Goal: Information Seeking & Learning: Find specific page/section

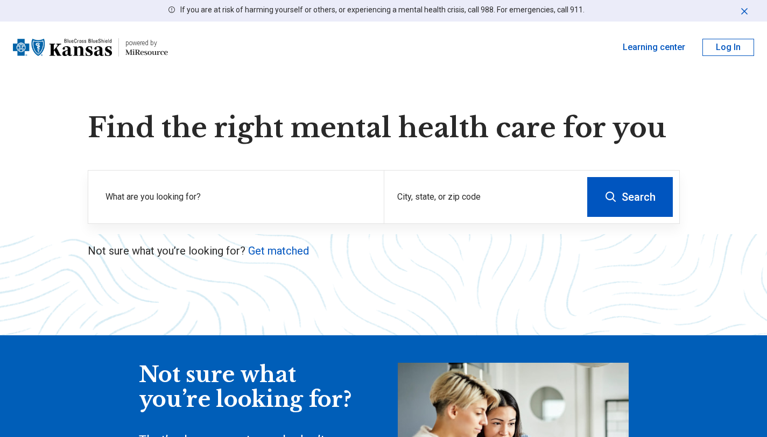
click at [442, 191] on div "City, state, or zip code" at bounding box center [482, 197] width 197 height 53
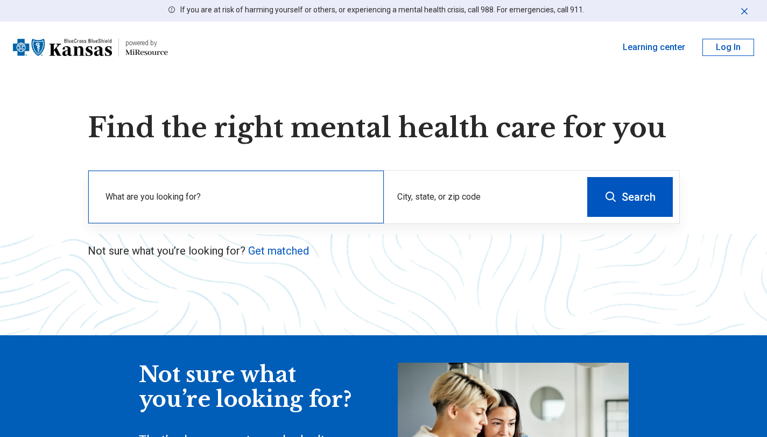
click at [264, 191] on label "What are you looking for?" at bounding box center [237, 197] width 265 height 13
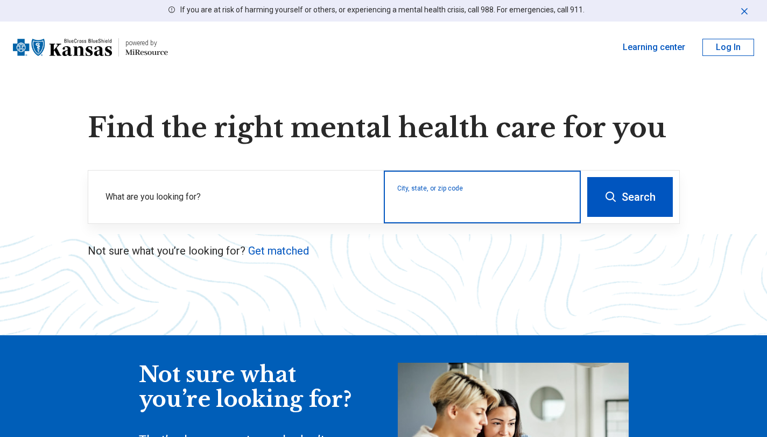
click at [433, 205] on input "City, state, or zip code" at bounding box center [482, 204] width 171 height 13
type input "*"
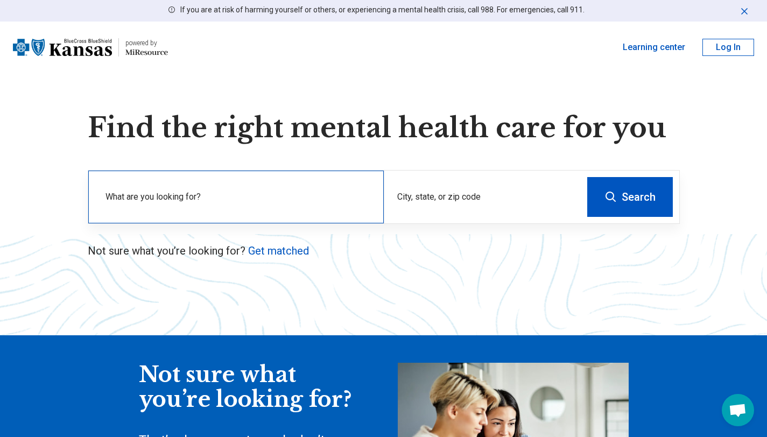
click at [266, 201] on label "What are you looking for?" at bounding box center [237, 197] width 265 height 13
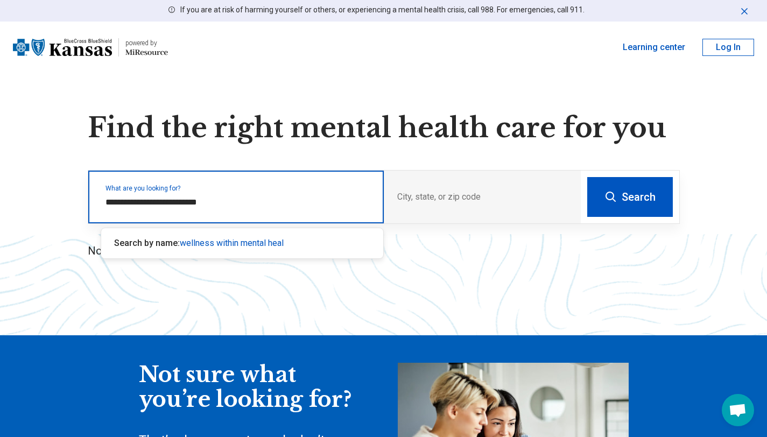
type input "**********"
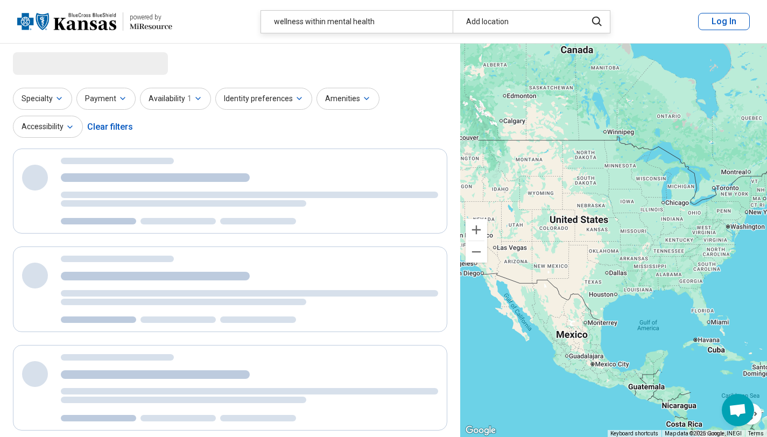
select select "***"
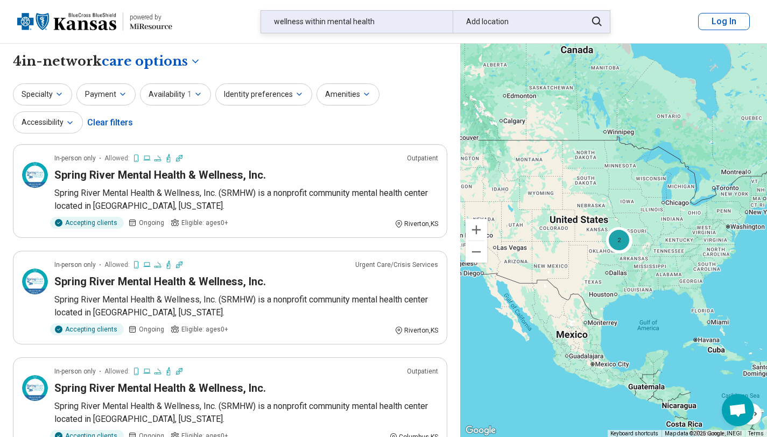
click at [481, 27] on div "Add location" at bounding box center [517, 22] width 128 height 22
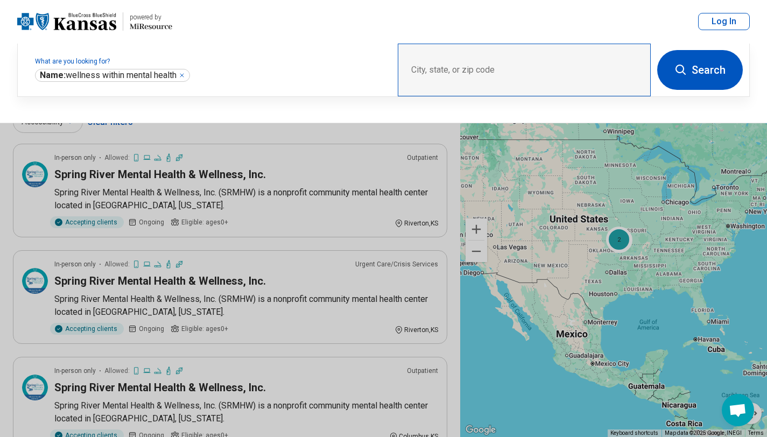
click at [490, 67] on div "City, state, or zip code" at bounding box center [524, 70] width 253 height 53
click at [488, 66] on div "City, state, or zip code" at bounding box center [524, 70] width 253 height 53
click at [476, 69] on div "City, state, or zip code" at bounding box center [524, 70] width 253 height 53
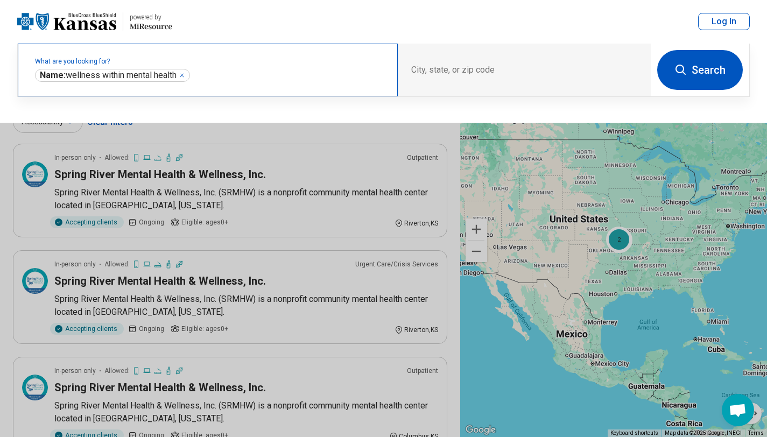
click at [199, 68] on div "**********" at bounding box center [208, 70] width 380 height 53
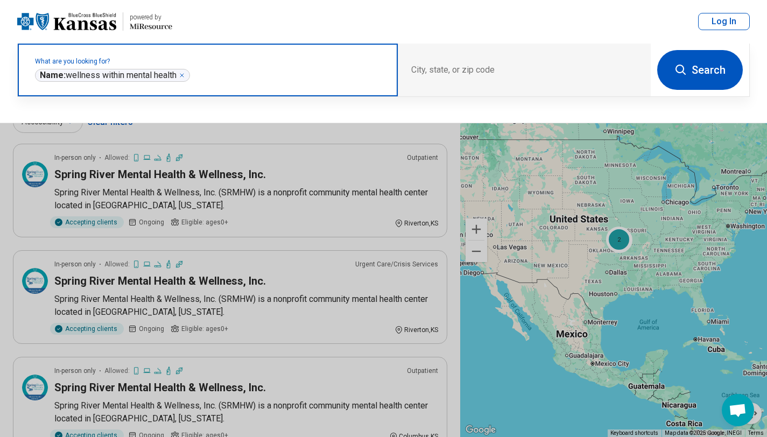
click at [184, 75] on icon "Remove" at bounding box center [181, 75] width 3 height 3
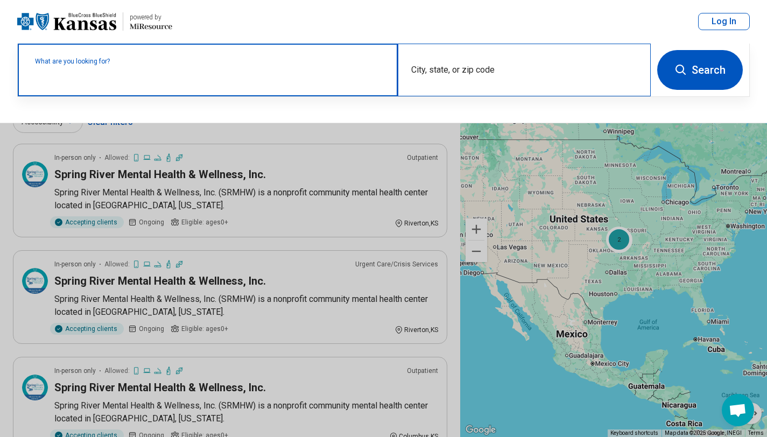
click at [488, 57] on div "City, state, or zip code" at bounding box center [524, 70] width 253 height 53
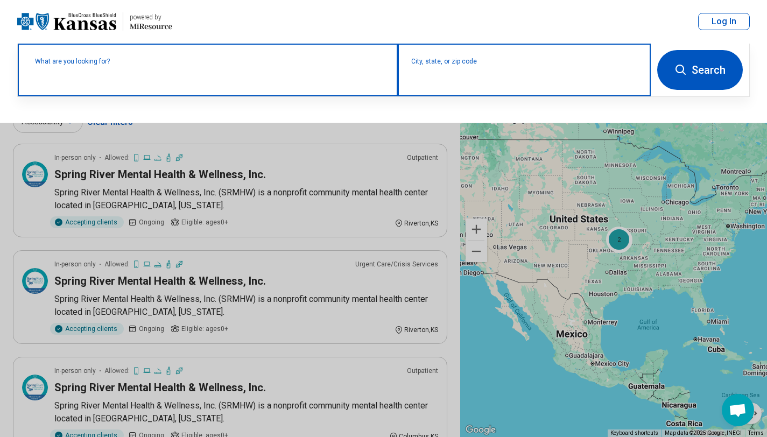
click at [467, 76] on input "City, state, or zip code" at bounding box center [524, 77] width 227 height 13
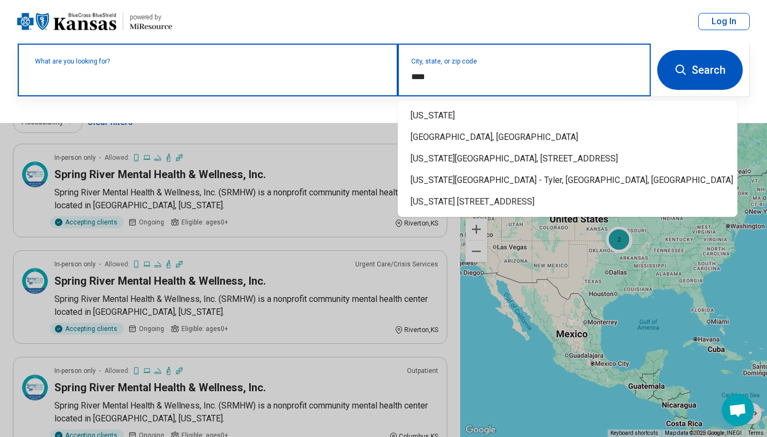
type input "*****"
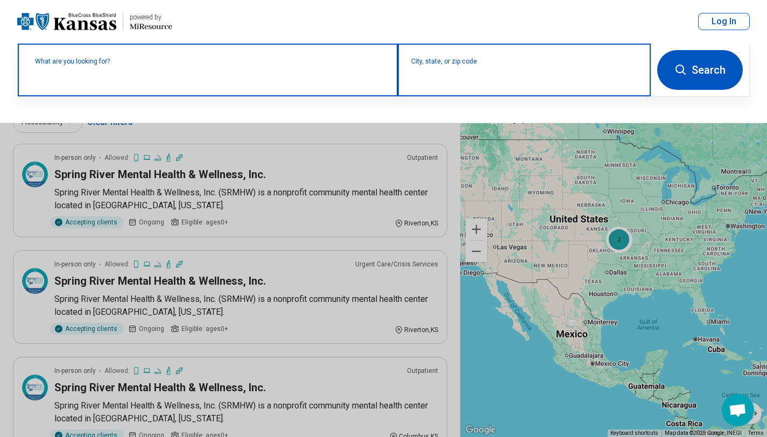
click at [509, 82] on input "City, state, or zip code" at bounding box center [524, 77] width 227 height 13
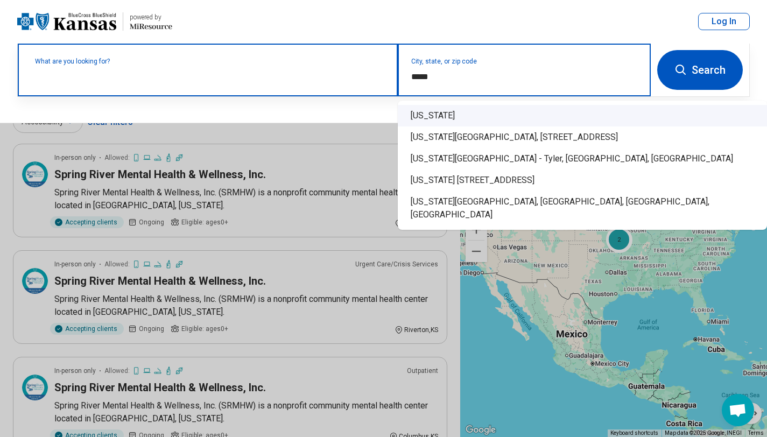
click at [435, 118] on div "[US_STATE]" at bounding box center [582, 116] width 369 height 22
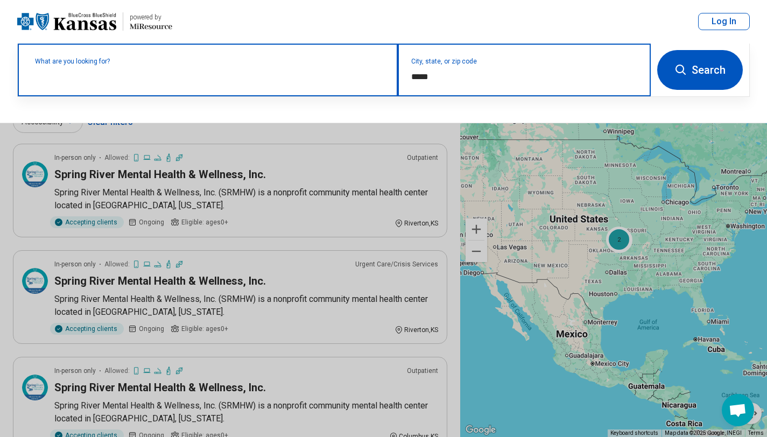
type input "*****"
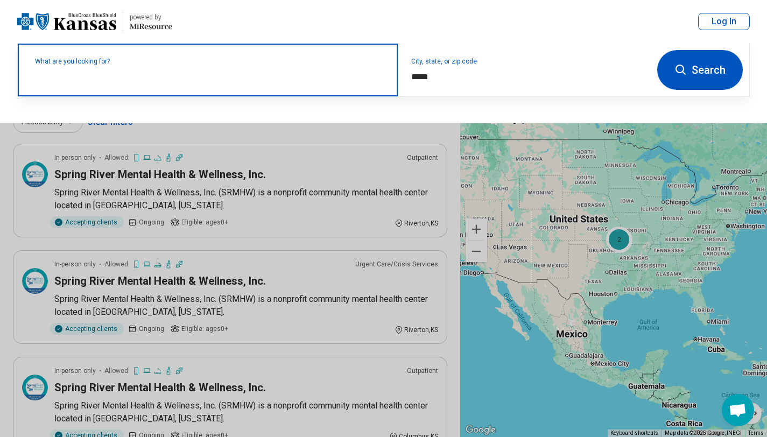
click at [690, 77] on button "Search" at bounding box center [700, 70] width 86 height 40
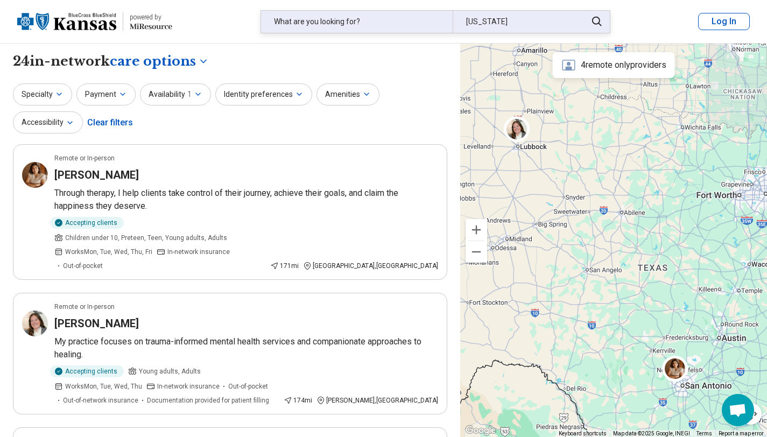
click at [390, 18] on div "What are you looking for?" at bounding box center [357, 22] width 192 height 22
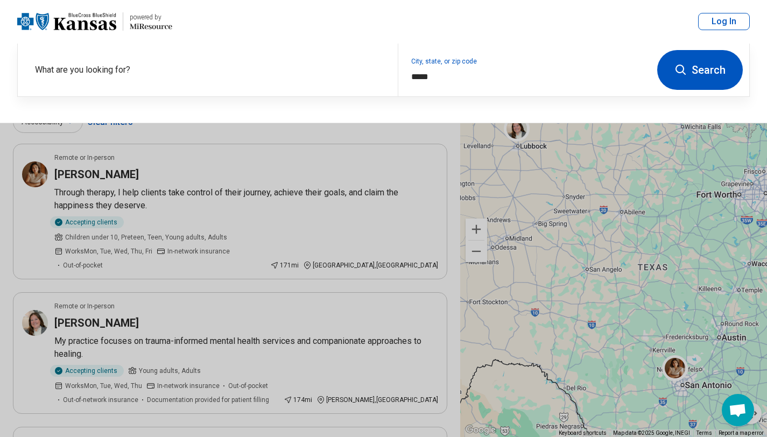
click at [224, 97] on div "What are you looking for? City, state, or zip code Search What are you looking …" at bounding box center [383, 83] width 767 height 80
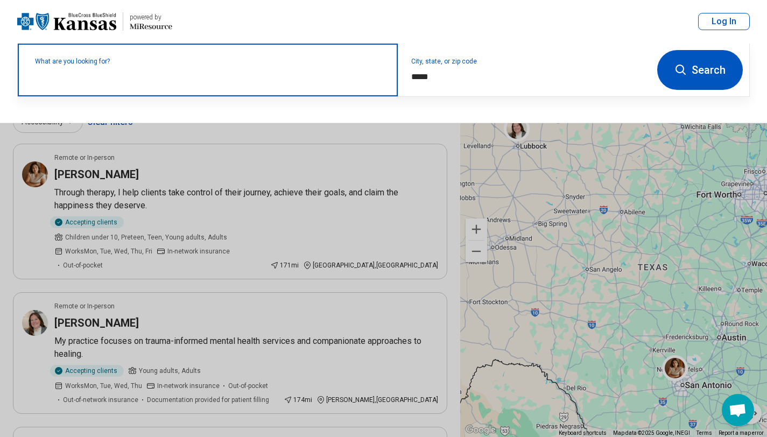
click at [223, 78] on input "text" at bounding box center [210, 75] width 350 height 13
paste input "**********"
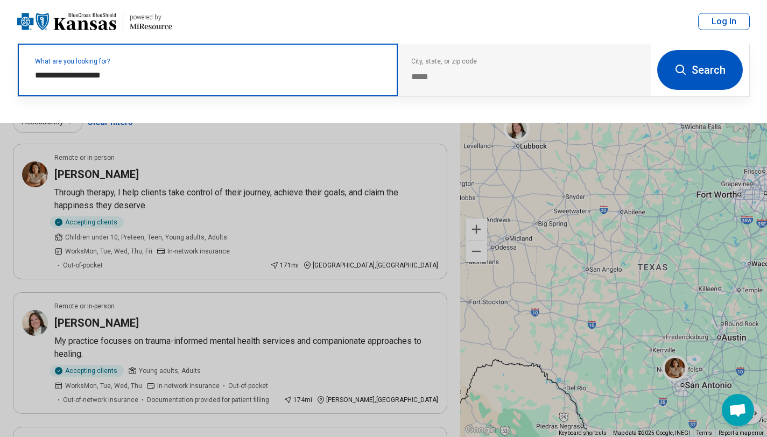
type input "**********"
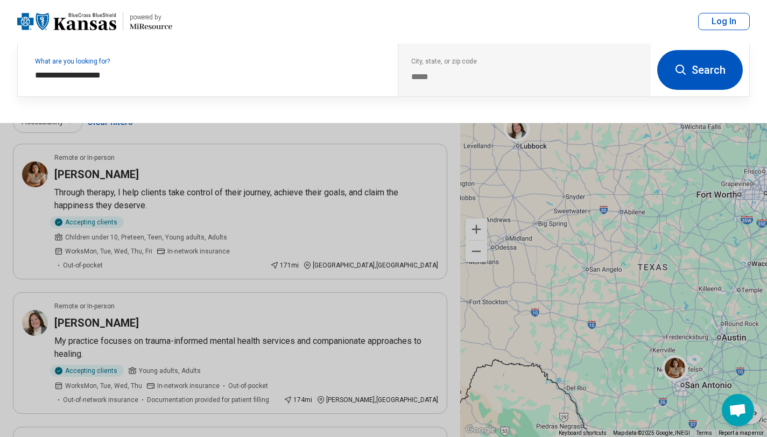
click at [688, 79] on button "Search" at bounding box center [700, 70] width 86 height 40
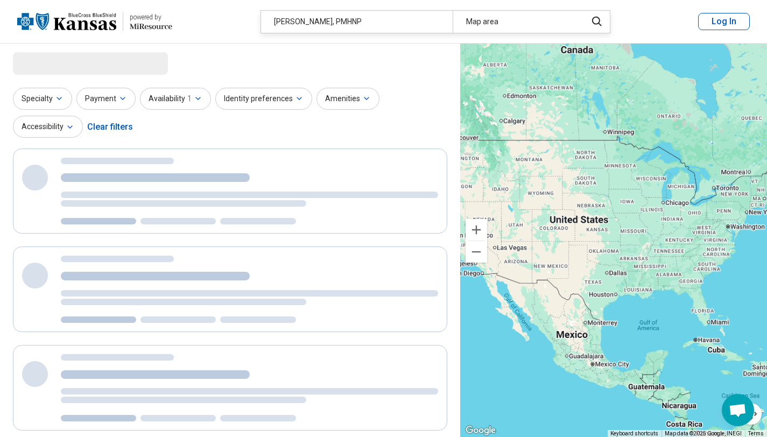
select select "***"
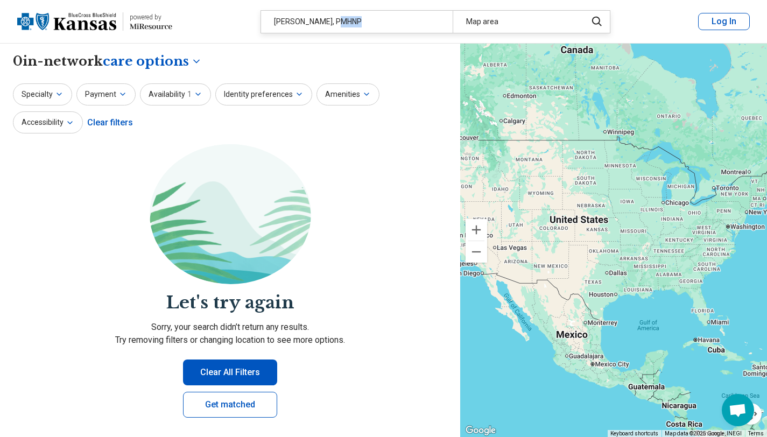
drag, startPoint x: 336, startPoint y: 21, endPoint x: 390, endPoint y: 25, distance: 54.0
click at [390, 25] on div "[PERSON_NAME], PMHNP" at bounding box center [357, 22] width 192 height 22
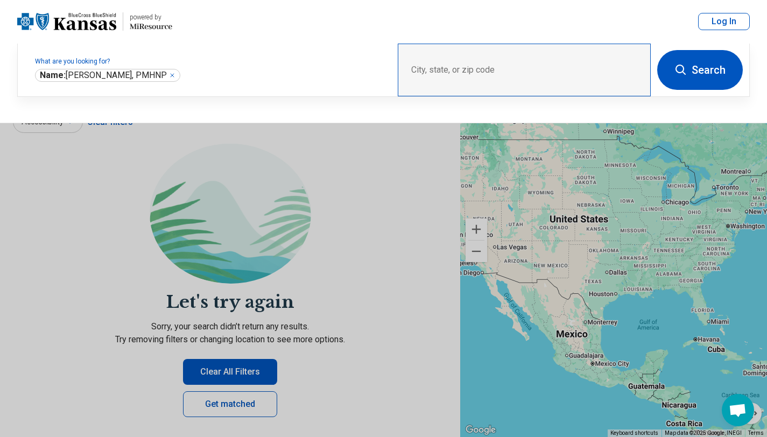
click at [472, 67] on div "City, state, or zip code" at bounding box center [524, 70] width 253 height 53
click at [338, 313] on button at bounding box center [383, 218] width 767 height 437
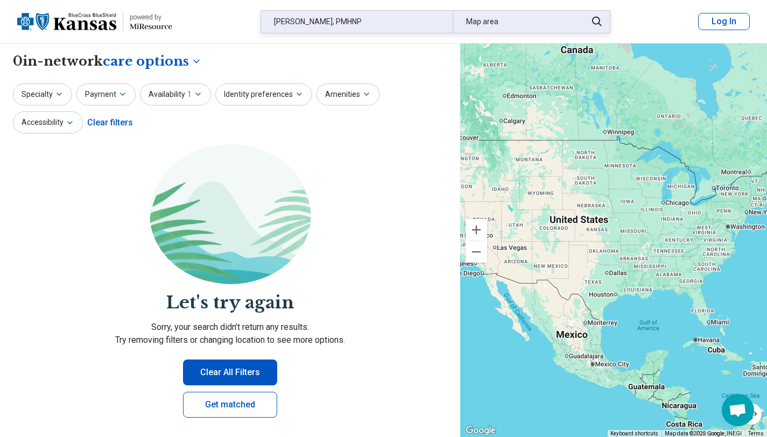
click at [361, 25] on div "[PERSON_NAME], PMHNP" at bounding box center [357, 22] width 192 height 22
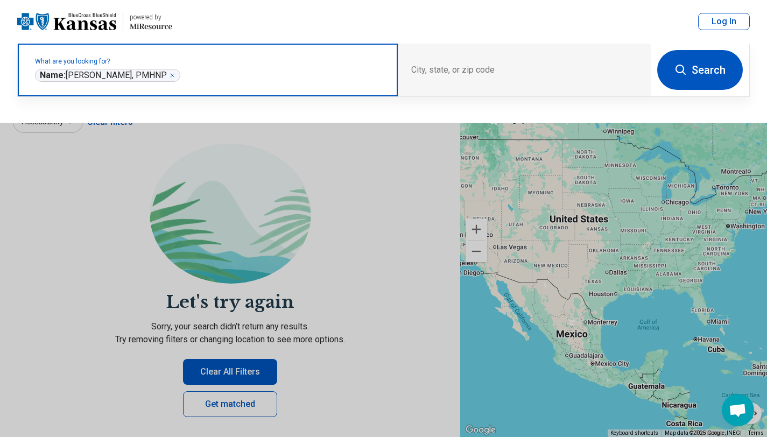
click at [170, 73] on icon "Remove" at bounding box center [172, 75] width 6 height 6
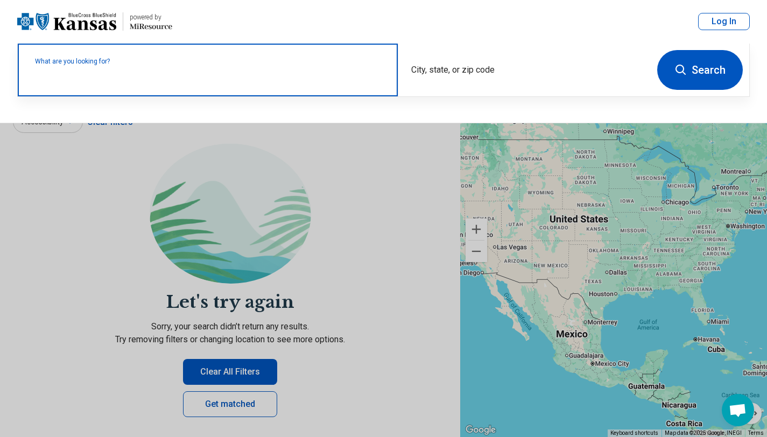
click at [220, 65] on label "What are you looking for?" at bounding box center [210, 61] width 350 height 6
paste input "**********"
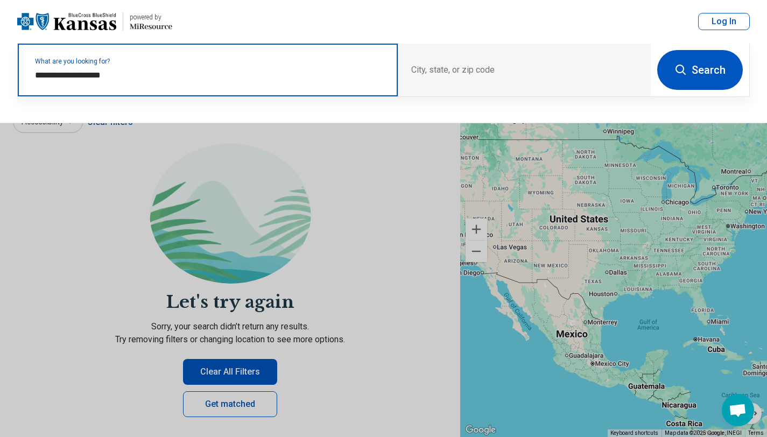
drag, startPoint x: 101, startPoint y: 78, endPoint x: 180, endPoint y: 78, distance: 78.6
click at [179, 78] on input "**********" at bounding box center [210, 75] width 350 height 13
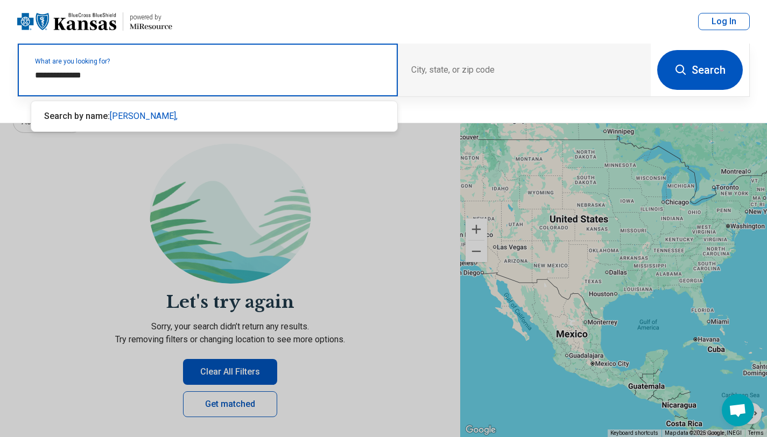
type input "**********"
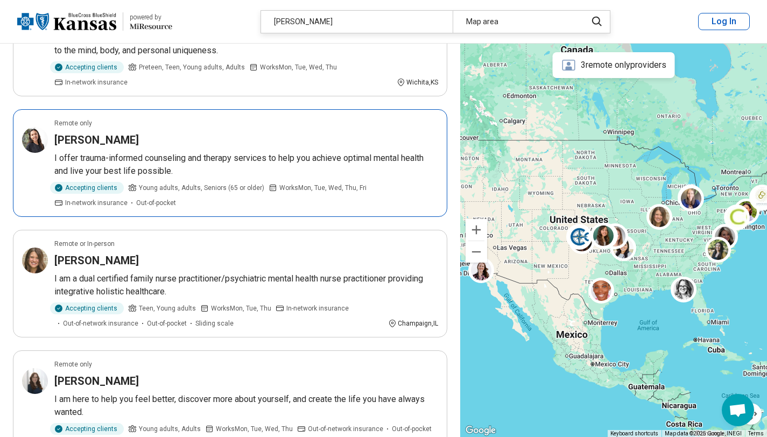
scroll to position [1677, 0]
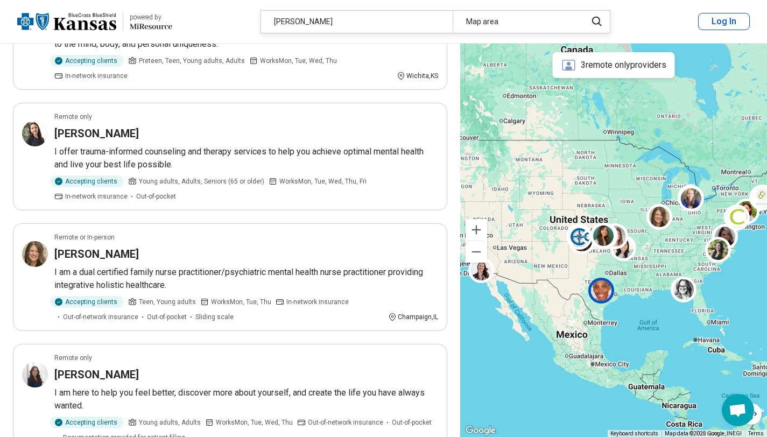
click at [616, 299] on div at bounding box center [603, 293] width 31 height 31
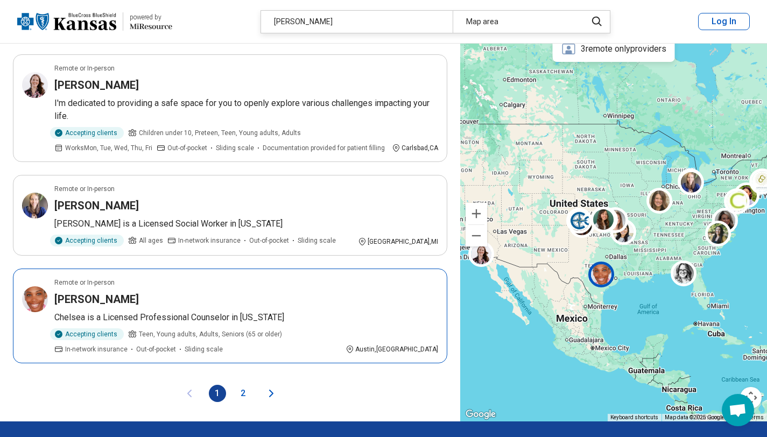
scroll to position [2087, 0]
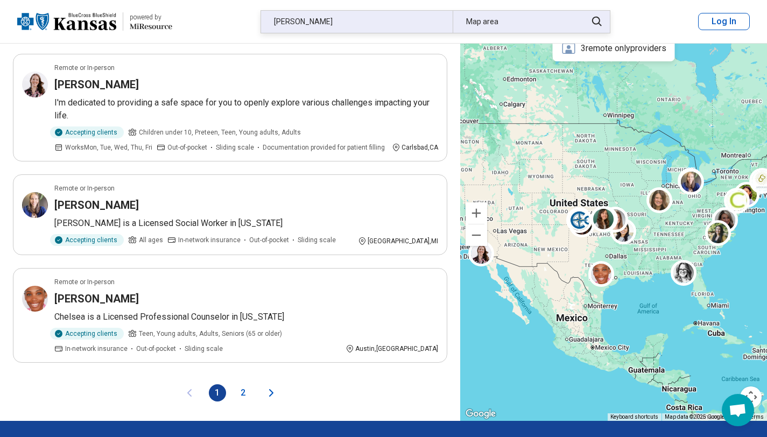
click at [526, 20] on div "Map area" at bounding box center [517, 22] width 128 height 22
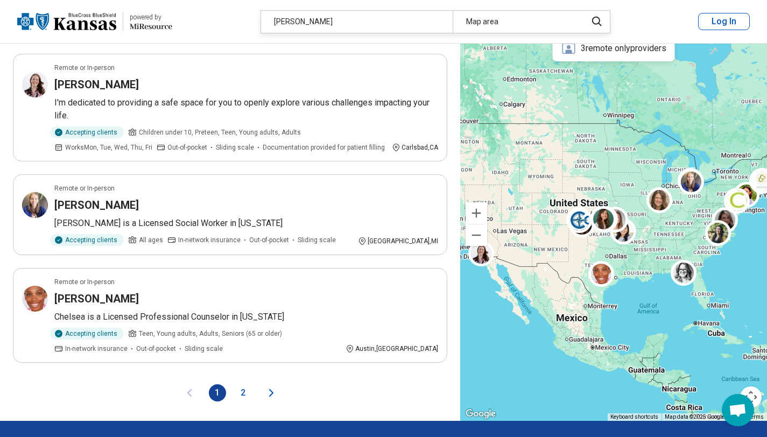
scroll to position [2087, 0]
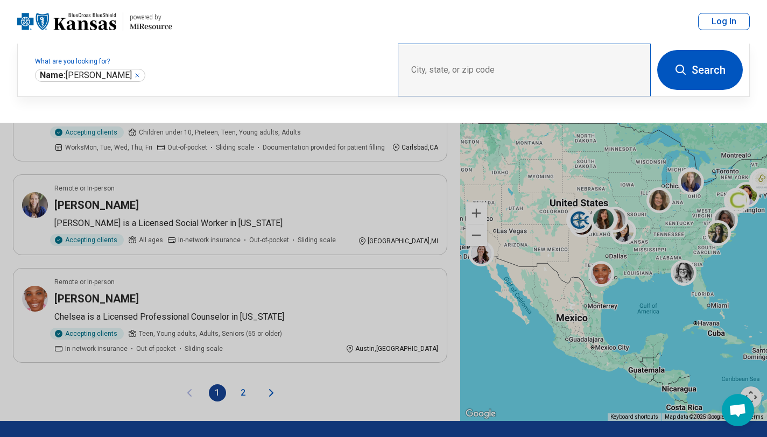
click at [468, 66] on div "City, state, or zip code" at bounding box center [524, 70] width 253 height 53
click at [423, 62] on div "City, state, or zip code" at bounding box center [524, 70] width 253 height 53
click at [422, 67] on div "City, state, or zip code" at bounding box center [524, 70] width 253 height 53
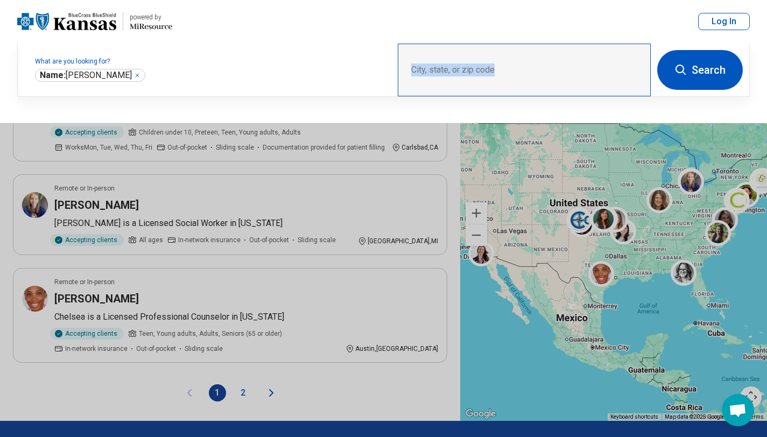
click at [422, 68] on div "City, state, or zip code" at bounding box center [524, 70] width 253 height 53
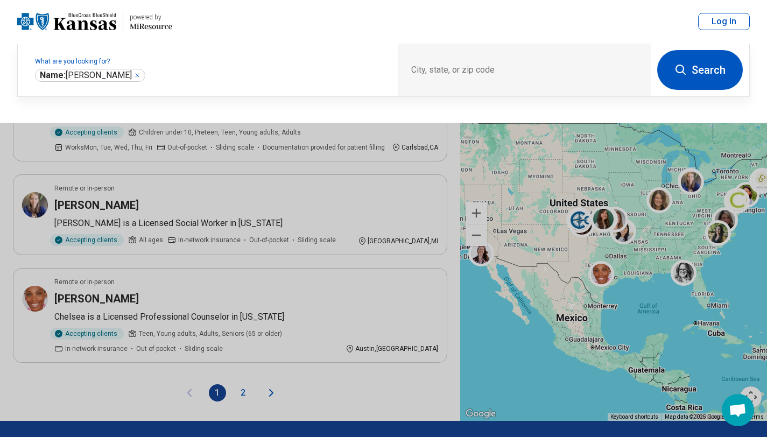
click at [720, 62] on button "Search" at bounding box center [700, 70] width 86 height 40
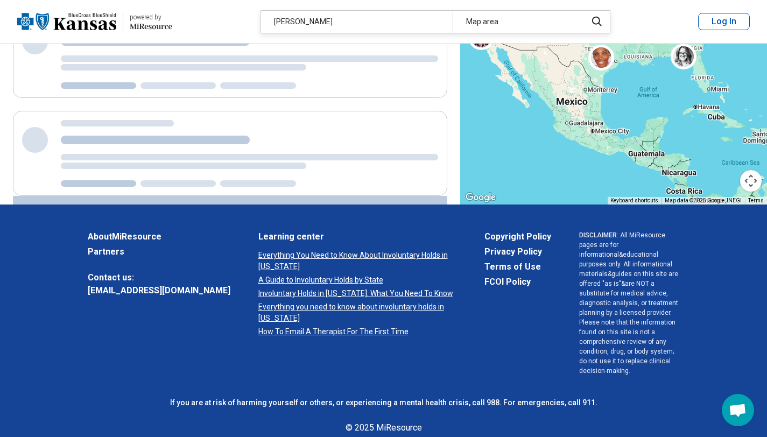
scroll to position [0, 0]
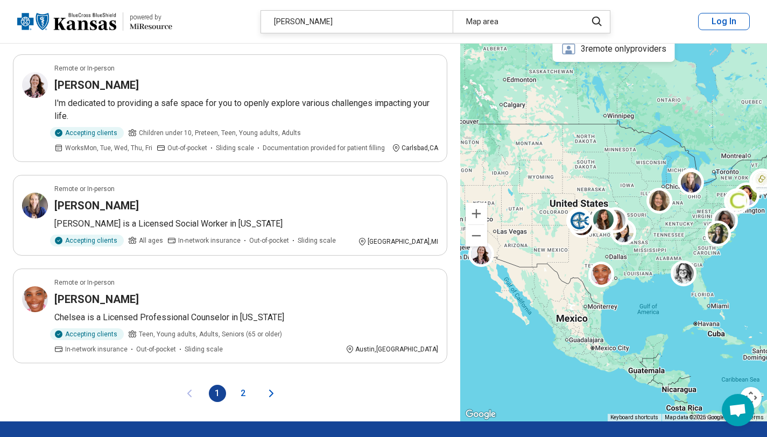
click at [242, 385] on button "2" at bounding box center [243, 393] width 17 height 17
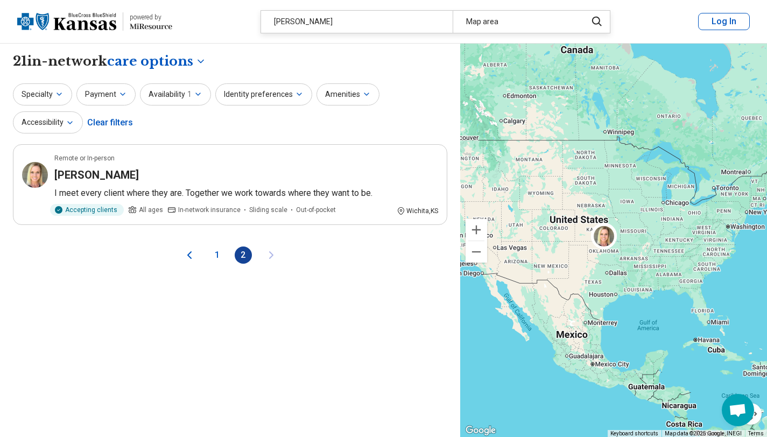
click at [220, 254] on button "1" at bounding box center [217, 255] width 17 height 17
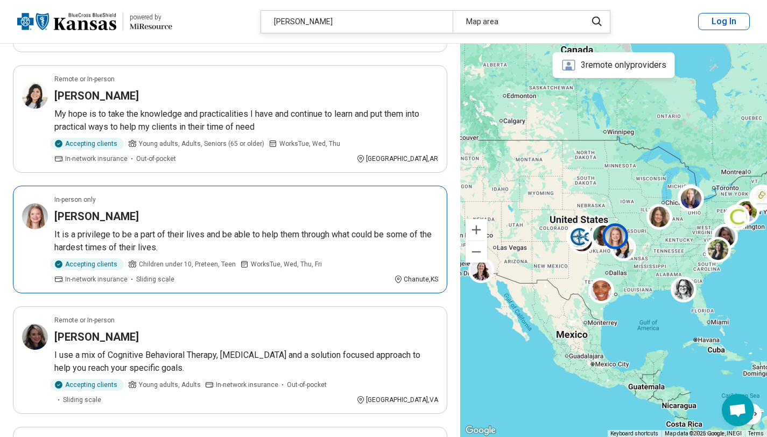
scroll to position [309, 0]
click at [331, 258] on div "Accepting clients Children under 10, Preteen, Teen Works Tue, Wed, Thu, Fri In-…" at bounding box center [221, 271] width 335 height 26
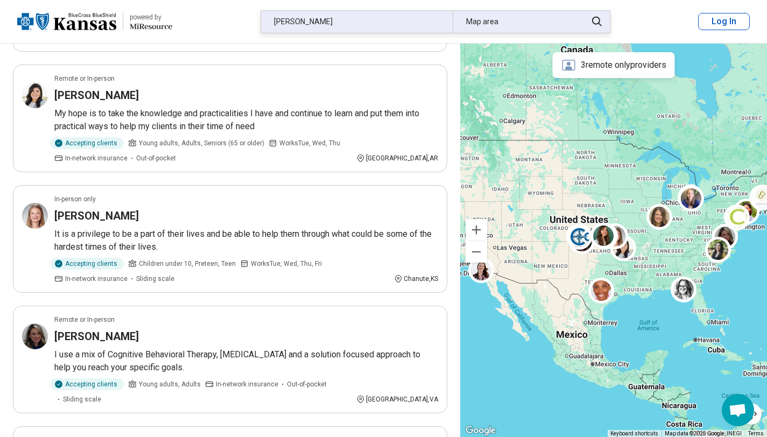
click at [421, 13] on div "[PERSON_NAME]" at bounding box center [357, 22] width 192 height 22
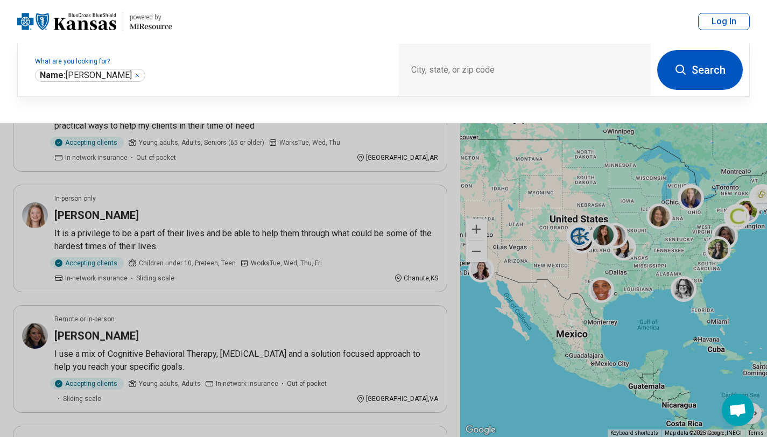
scroll to position [308, 0]
click at [420, 18] on header "powered by Miresource logo [PERSON_NAME] Map area Log In" at bounding box center [383, 22] width 767 height 44
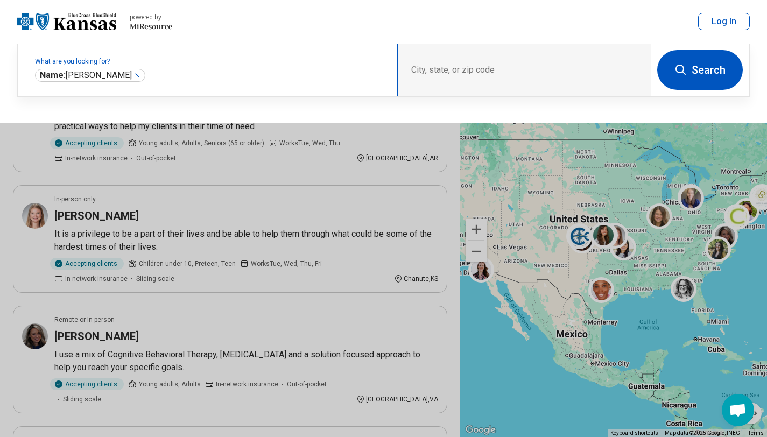
click at [341, 85] on div "**********" at bounding box center [208, 70] width 380 height 53
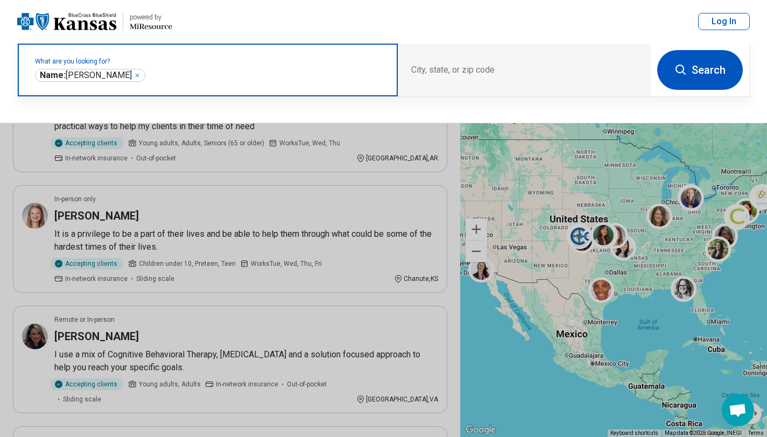
click at [136, 76] on icon "Remove" at bounding box center [137, 75] width 6 height 6
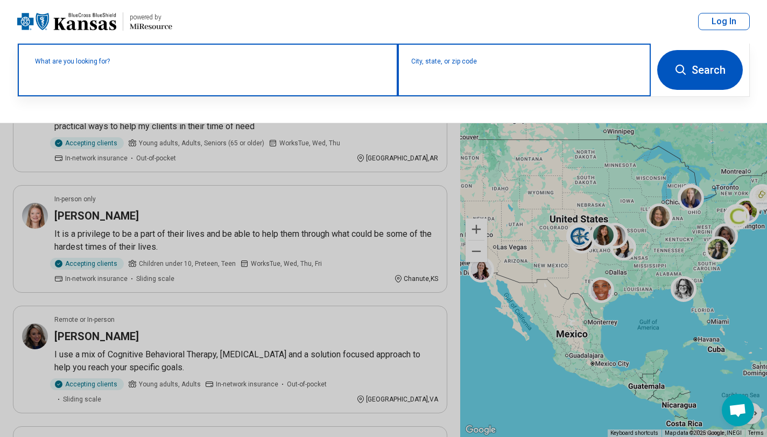
click at [470, 84] on div "City, state, or zip code" at bounding box center [524, 70] width 253 height 53
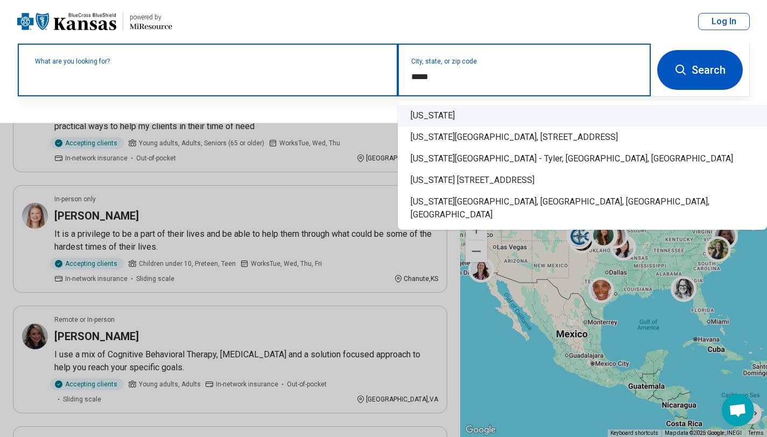
click at [467, 114] on div "[US_STATE]" at bounding box center [582, 116] width 369 height 22
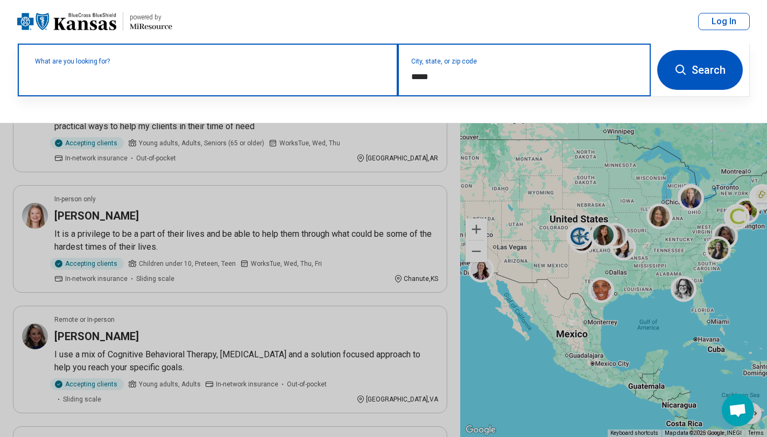
type input "*****"
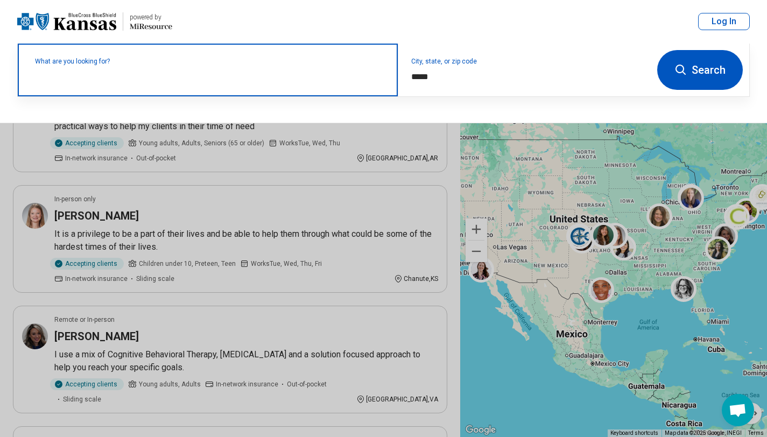
click at [711, 61] on button "Search" at bounding box center [700, 70] width 86 height 40
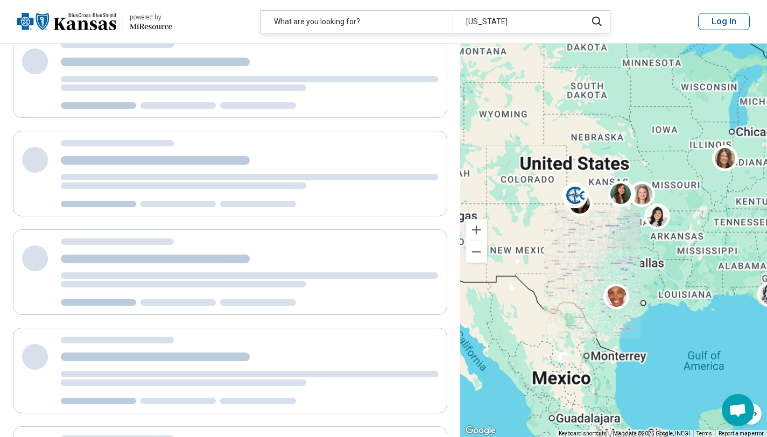
scroll to position [169, 0]
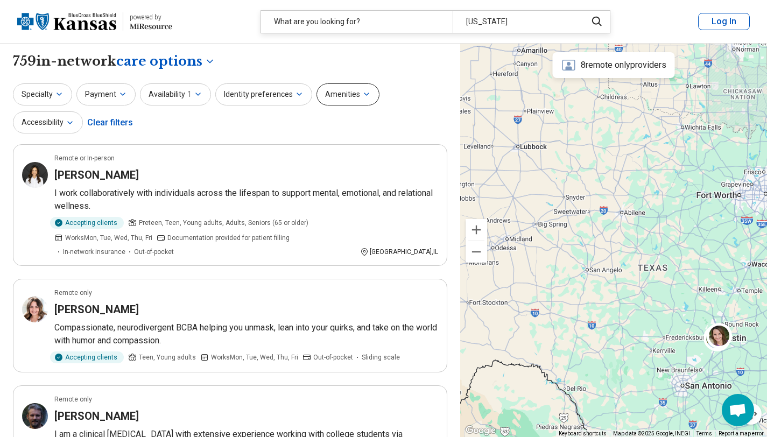
click at [363, 94] on icon "button" at bounding box center [366, 94] width 9 height 9
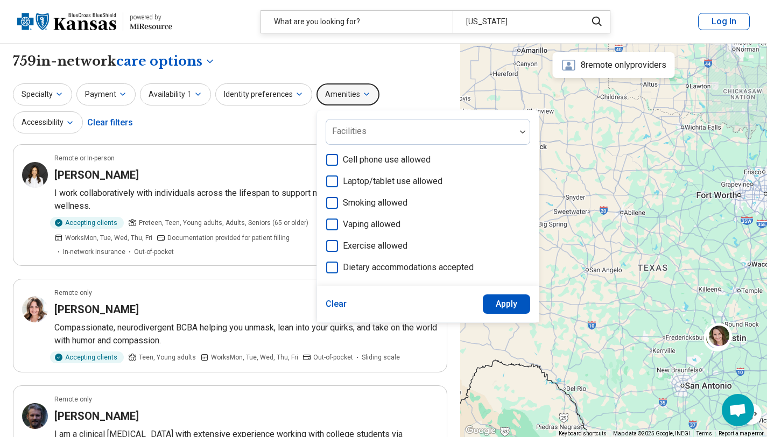
click at [363, 94] on icon "button" at bounding box center [366, 94] width 9 height 9
click at [58, 104] on button "Specialty" at bounding box center [42, 94] width 59 height 22
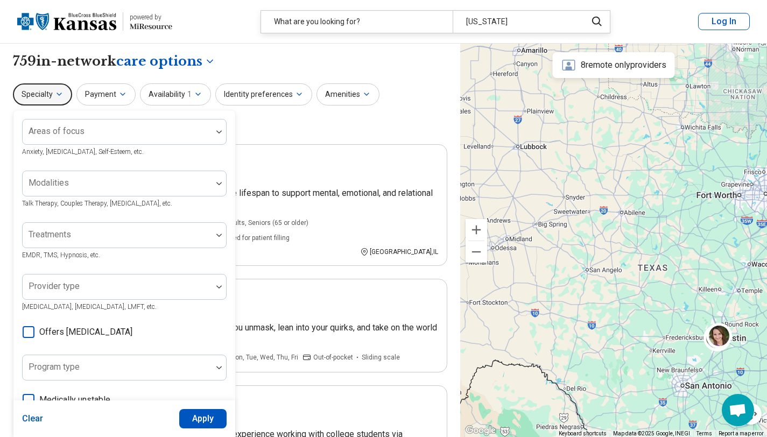
click at [56, 101] on button "Specialty" at bounding box center [42, 94] width 59 height 22
click at [88, 101] on button "Payment" at bounding box center [105, 94] width 59 height 22
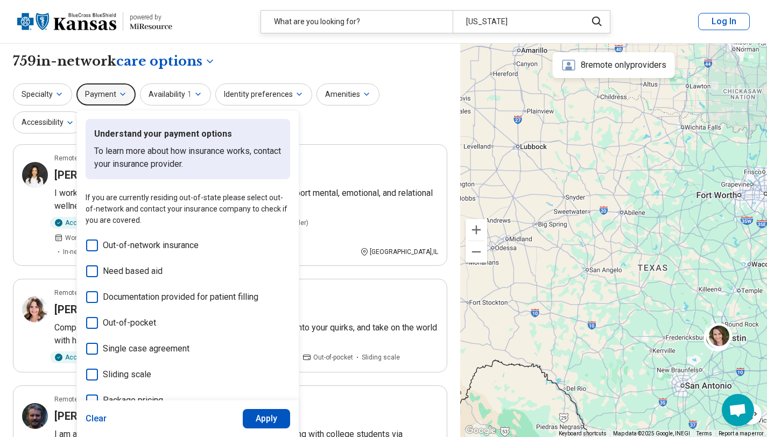
click at [88, 101] on button "Payment" at bounding box center [105, 94] width 59 height 22
click at [184, 85] on button "Availability 1" at bounding box center [175, 94] width 71 height 22
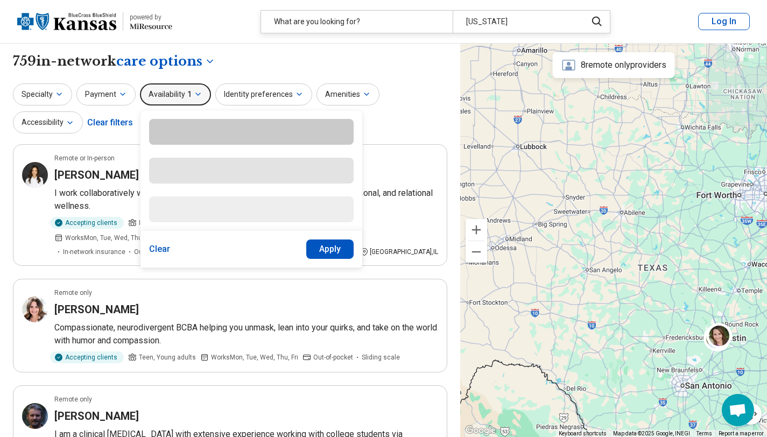
click at [184, 86] on button "Availability 1" at bounding box center [175, 94] width 71 height 22
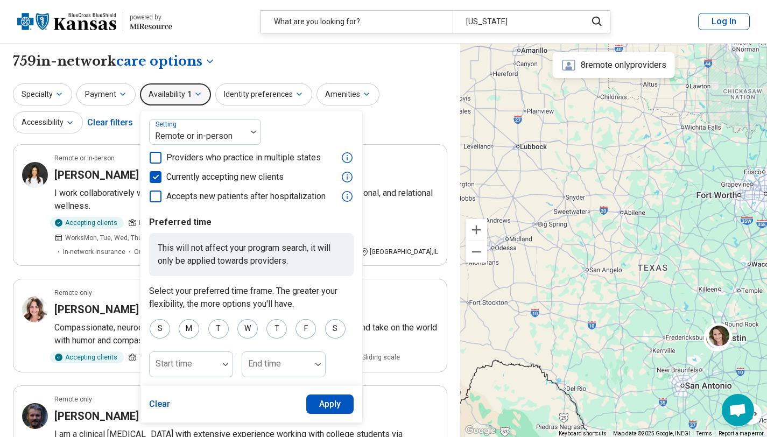
click at [334, 54] on div "**********" at bounding box center [230, 61] width 434 height 18
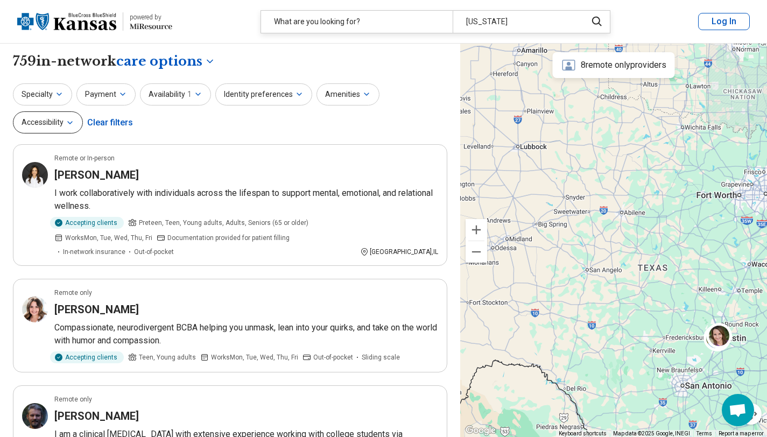
click at [83, 111] on button "Accessibility" at bounding box center [48, 122] width 70 height 22
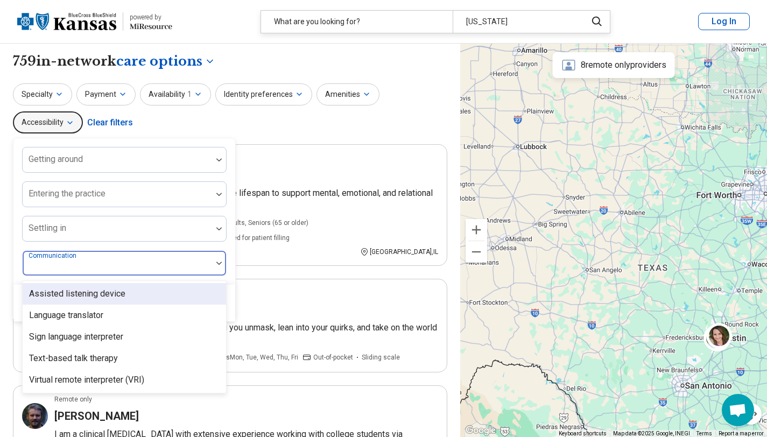
click at [208, 260] on div at bounding box center [117, 267] width 181 height 15
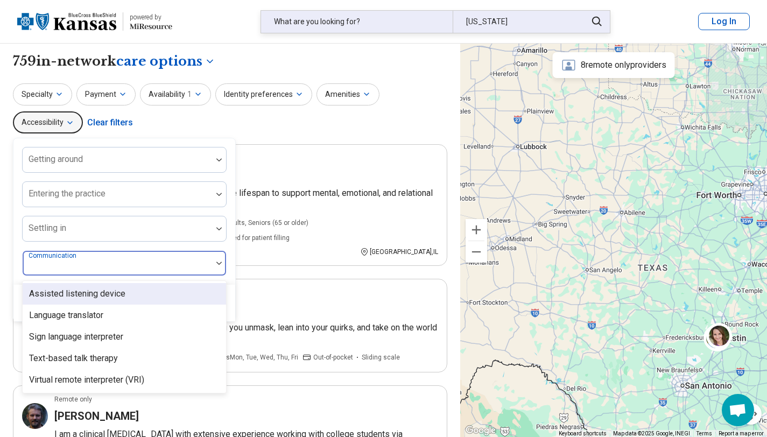
click at [337, 29] on div "What are you looking for?" at bounding box center [357, 22] width 192 height 22
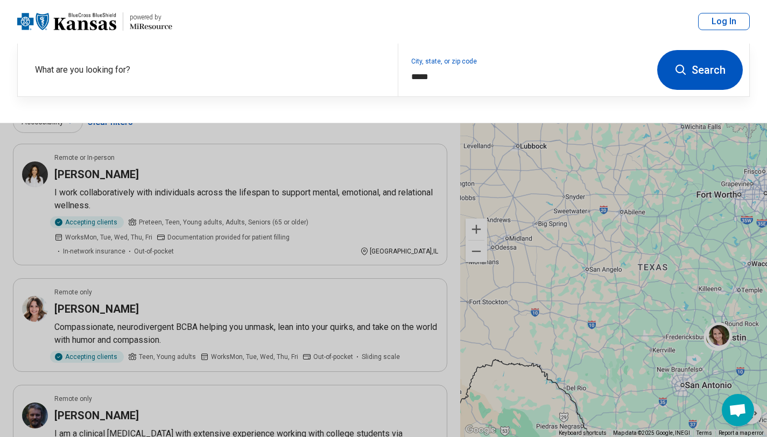
click at [346, 230] on button at bounding box center [383, 218] width 767 height 437
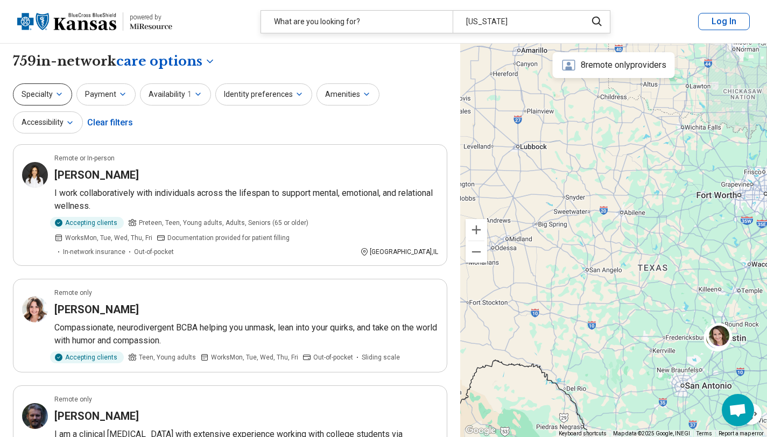
click at [38, 90] on button "Specialty" at bounding box center [42, 94] width 59 height 22
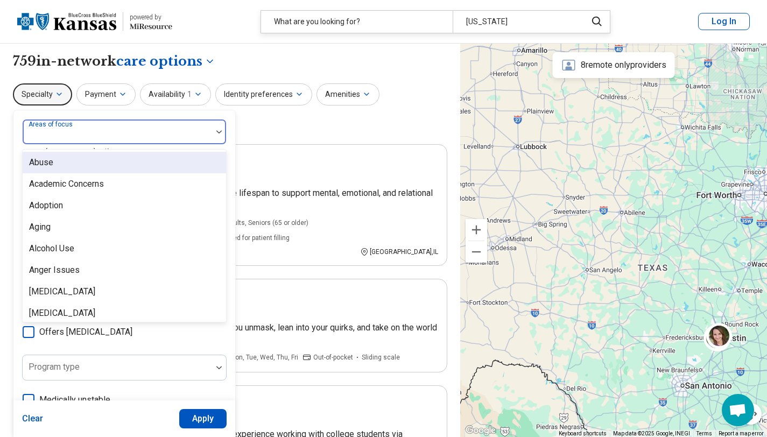
click at [115, 123] on div at bounding box center [117, 132] width 189 height 24
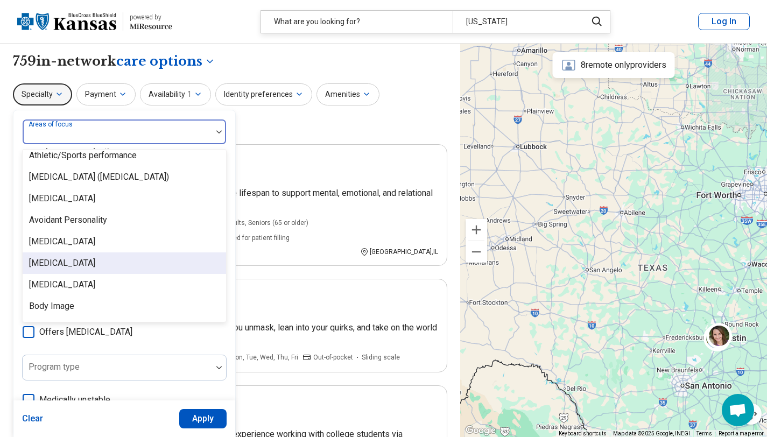
scroll to position [205, 0]
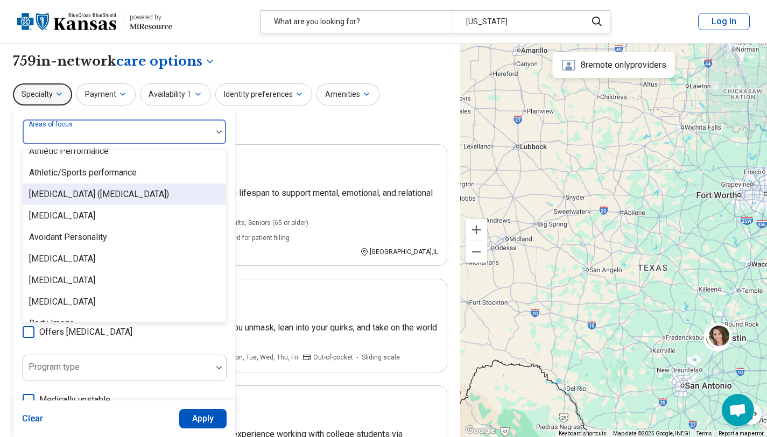
click at [100, 195] on div "[MEDICAL_DATA] ([MEDICAL_DATA])" at bounding box center [99, 194] width 140 height 13
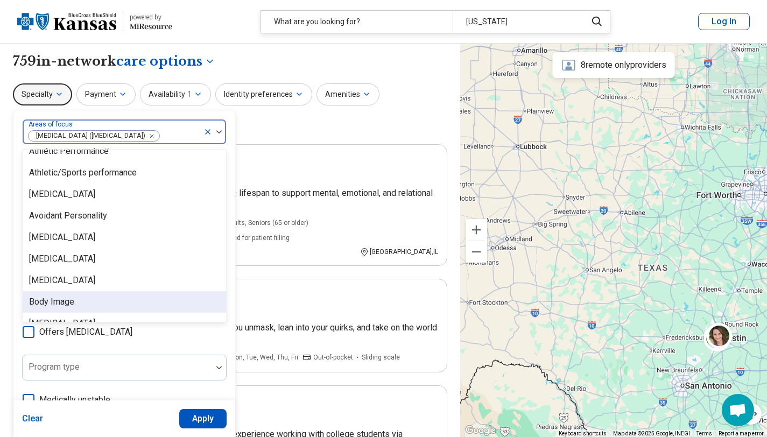
click at [188, 425] on button "Apply" at bounding box center [203, 418] width 48 height 19
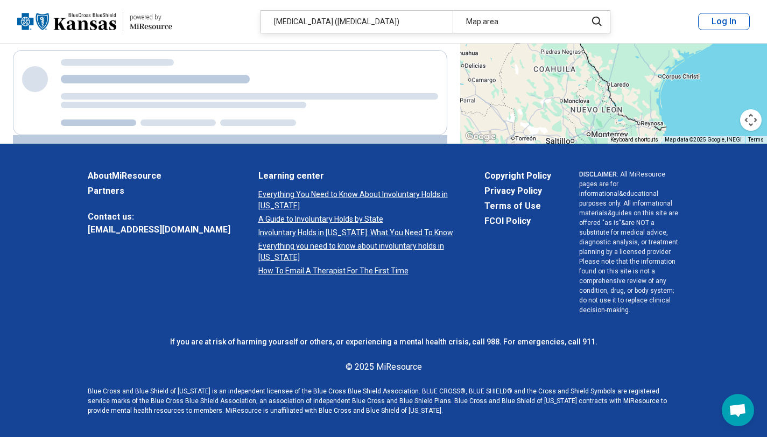
scroll to position [459, 0]
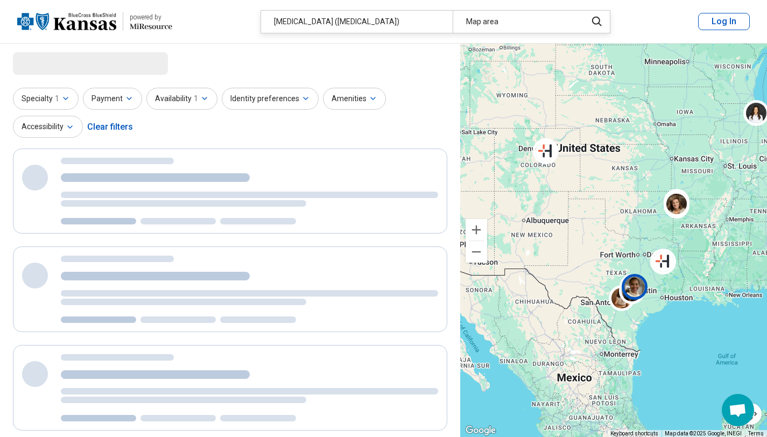
drag, startPoint x: 702, startPoint y: 313, endPoint x: 649, endPoint y: 298, distance: 55.8
click at [649, 299] on div at bounding box center [637, 289] width 31 height 31
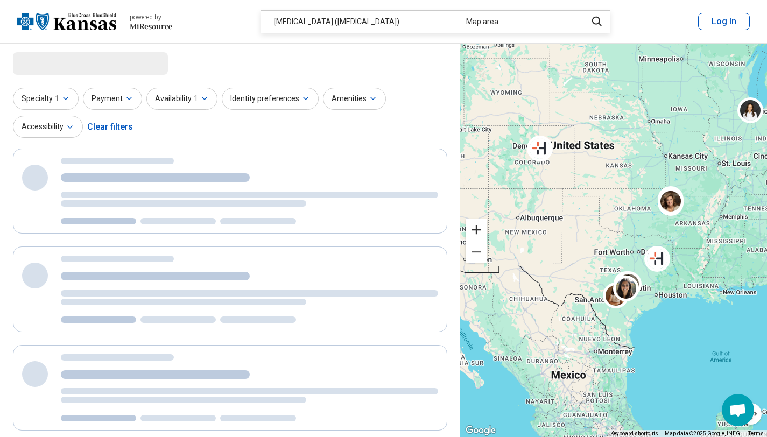
click at [483, 236] on button "Zoom in" at bounding box center [477, 230] width 22 height 22
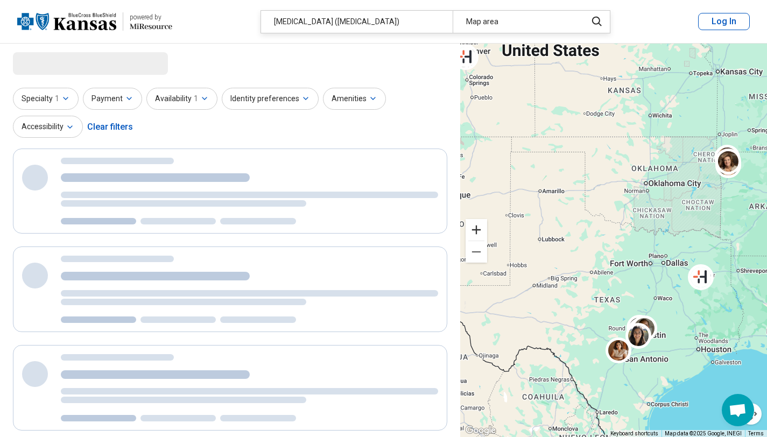
click at [483, 235] on button "Zoom in" at bounding box center [477, 230] width 22 height 22
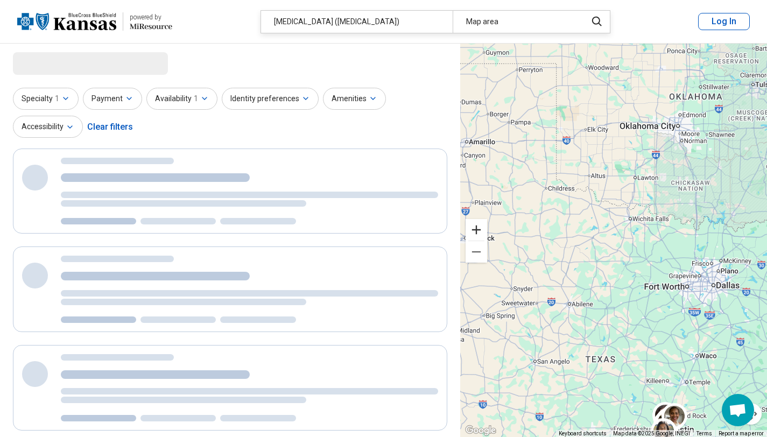
click at [479, 226] on button "Zoom in" at bounding box center [477, 230] width 22 height 22
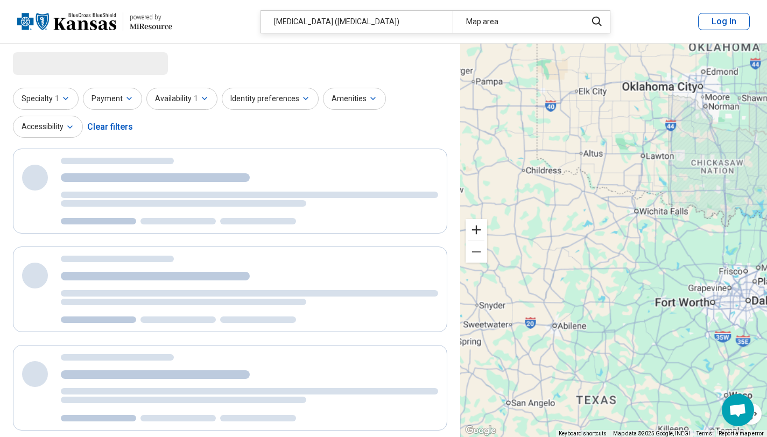
click at [479, 226] on button "Zoom in" at bounding box center [477, 230] width 22 height 22
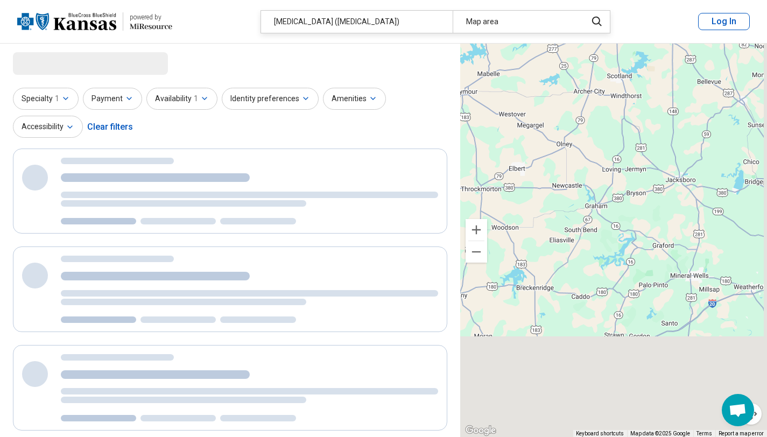
drag, startPoint x: 610, startPoint y: 248, endPoint x: 513, endPoint y: 45, distance: 225.1
click at [513, 46] on div at bounding box center [613, 241] width 307 height 394
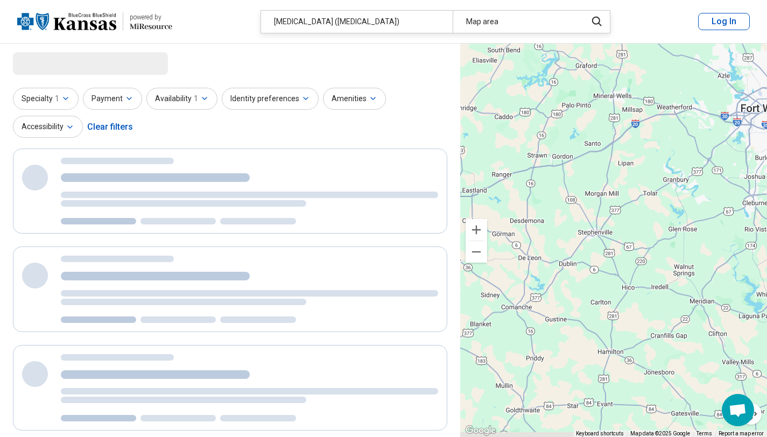
drag, startPoint x: 649, startPoint y: 199, endPoint x: 573, endPoint y: 48, distance: 168.3
click at [578, 53] on div at bounding box center [613, 241] width 307 height 394
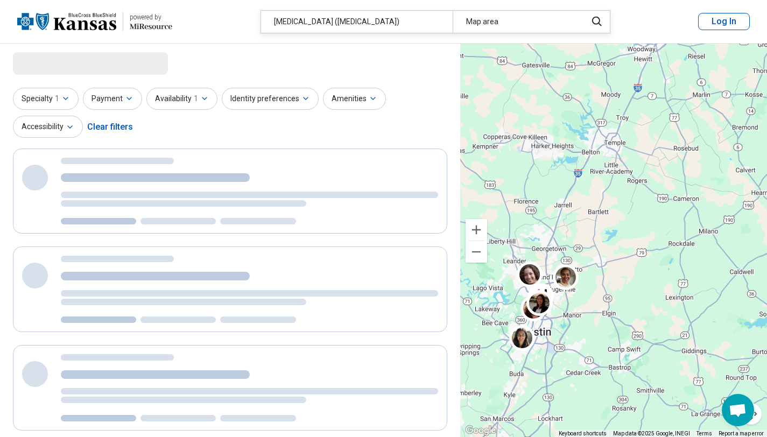
drag, startPoint x: 624, startPoint y: 257, endPoint x: 642, endPoint y: 66, distance: 192.0
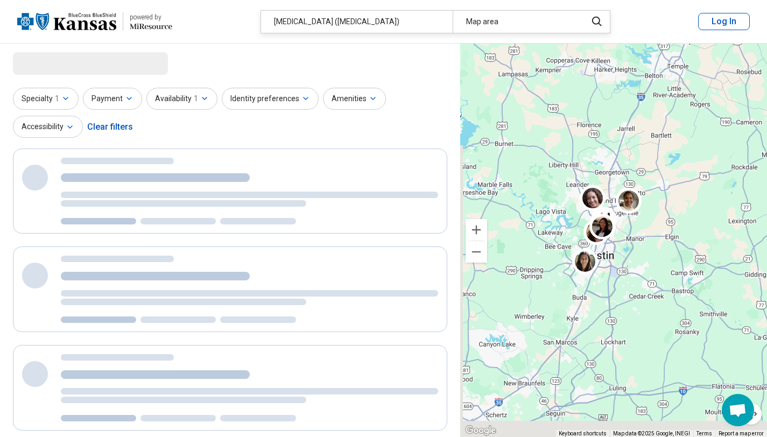
drag, startPoint x: 666, startPoint y: 287, endPoint x: 687, endPoint y: 196, distance: 93.9
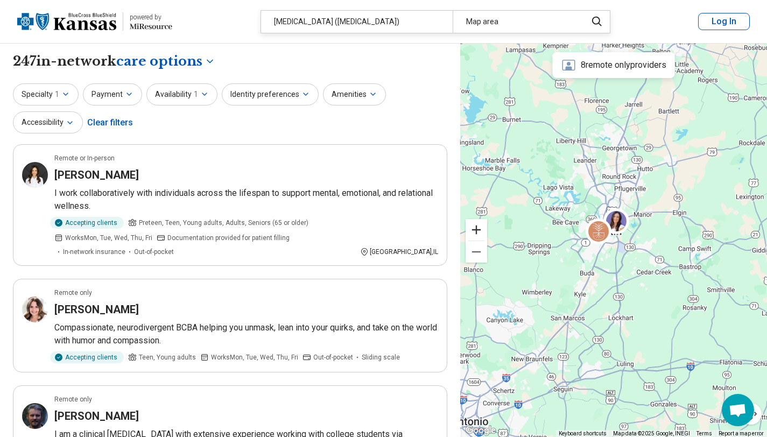
click at [477, 230] on button "Zoom in" at bounding box center [477, 230] width 22 height 22
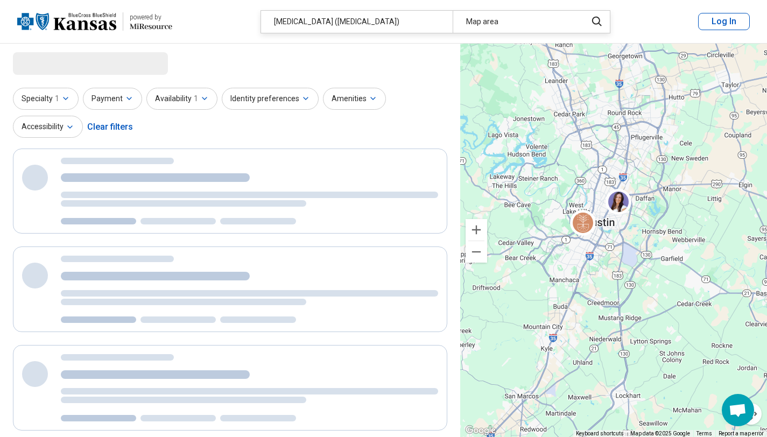
click at [477, 230] on button "Zoom in" at bounding box center [477, 230] width 22 height 22
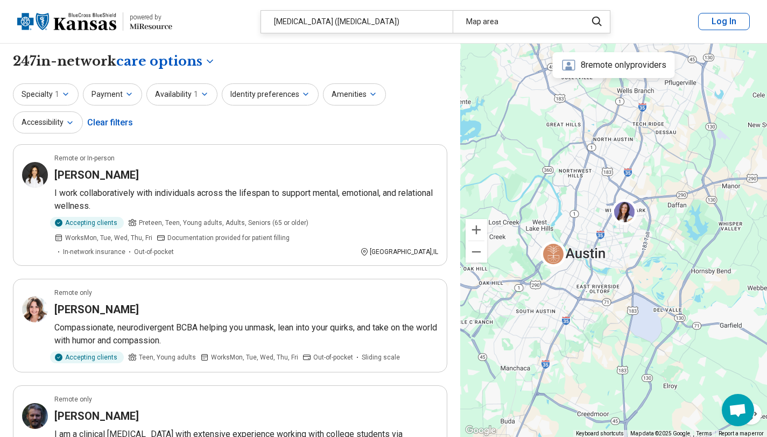
drag, startPoint x: 644, startPoint y: 222, endPoint x: 649, endPoint y: 272, distance: 50.3
click at [647, 272] on div at bounding box center [613, 241] width 307 height 394
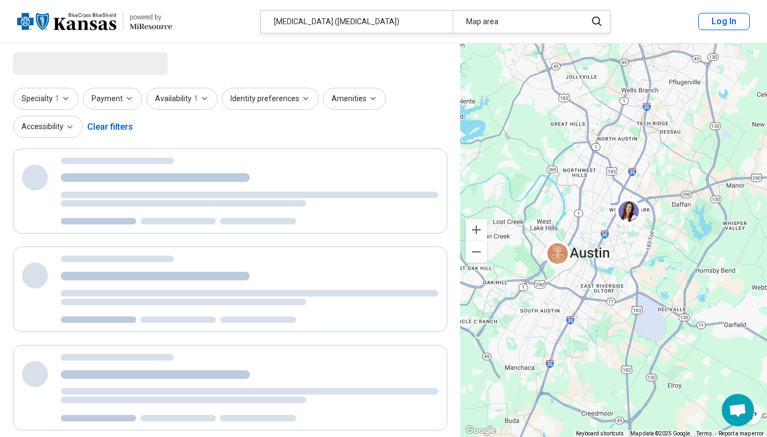
select select "***"
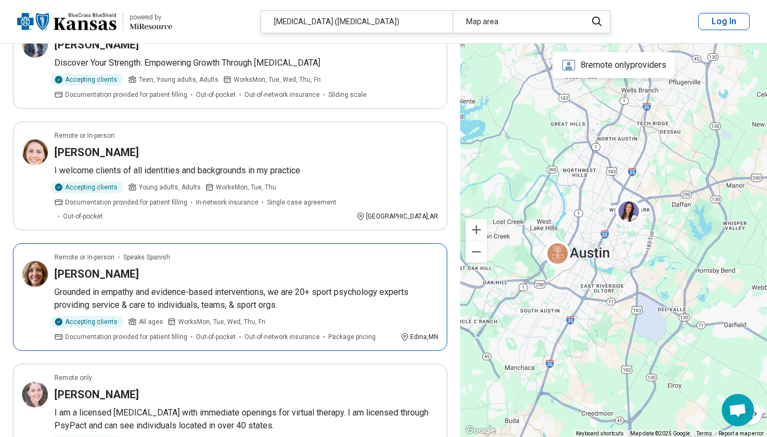
scroll to position [507, 0]
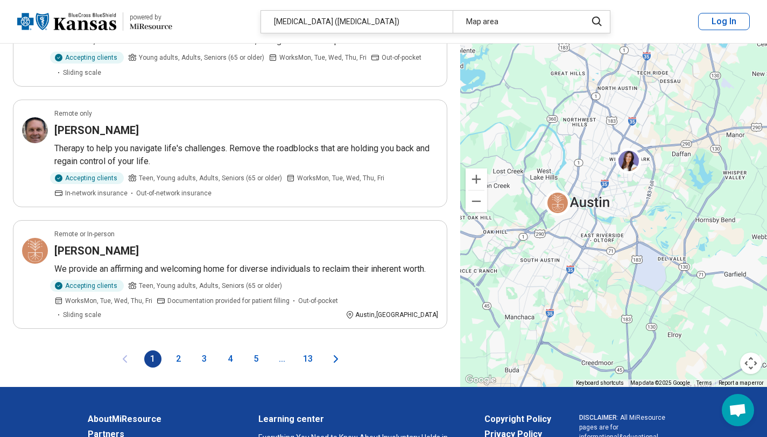
click at [175, 350] on button "2" at bounding box center [178, 358] width 17 height 17
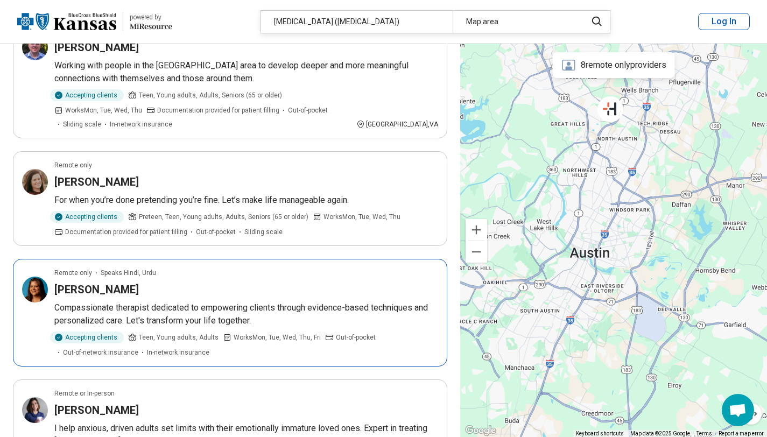
scroll to position [613, 0]
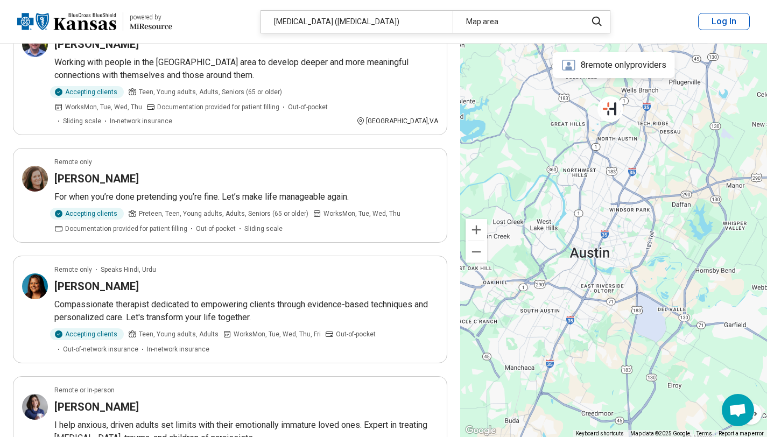
click at [550, 69] on div at bounding box center [613, 241] width 307 height 394
click at [582, 69] on div "8 remote only providers" at bounding box center [614, 65] width 122 height 26
click at [566, 65] on icon at bounding box center [568, 65] width 15 height 15
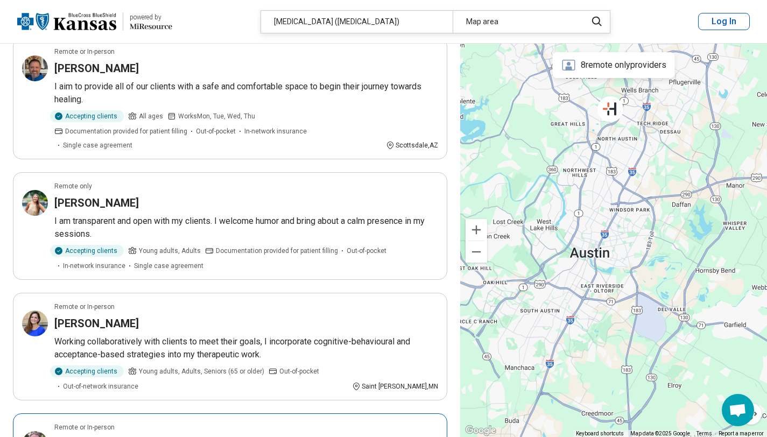
scroll to position [0, 0]
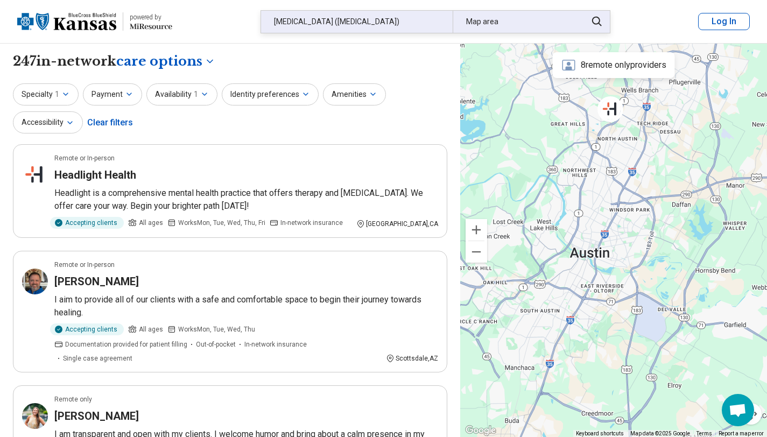
click at [425, 19] on div "[MEDICAL_DATA] ([MEDICAL_DATA])" at bounding box center [357, 22] width 192 height 22
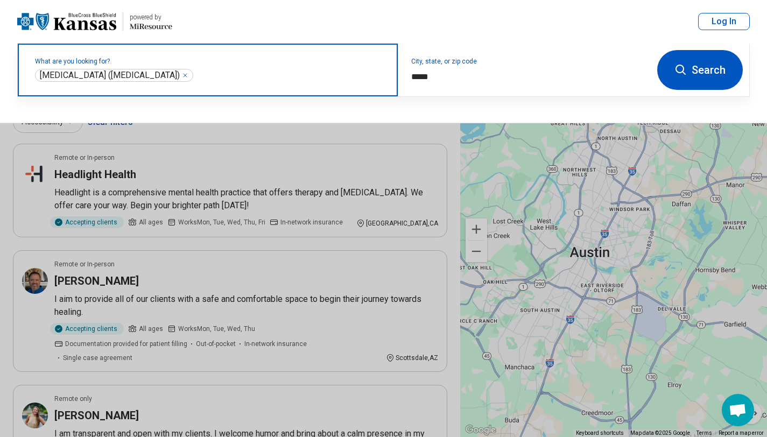
click at [188, 75] on icon "Remove" at bounding box center [185, 75] width 6 height 6
click at [223, 65] on label "What are you looking for?" at bounding box center [210, 61] width 350 height 6
paste input "**********"
type input "**********"
